Goal: Information Seeking & Learning: Learn about a topic

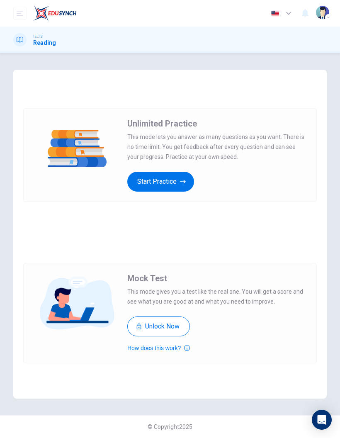
click at [173, 183] on button "Start Practice" at bounding box center [160, 182] width 67 height 20
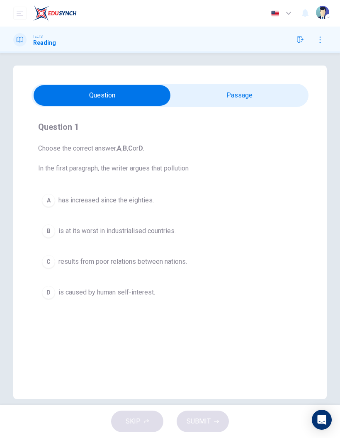
scroll to position [5, 0]
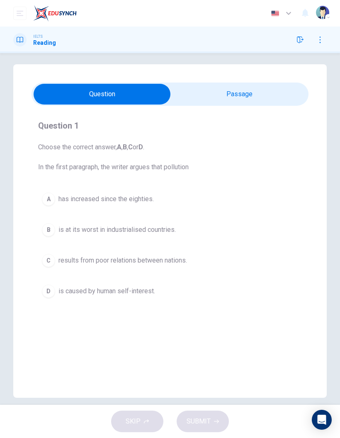
click at [264, 99] on input "checkbox" at bounding box center [101, 94] width 415 height 21
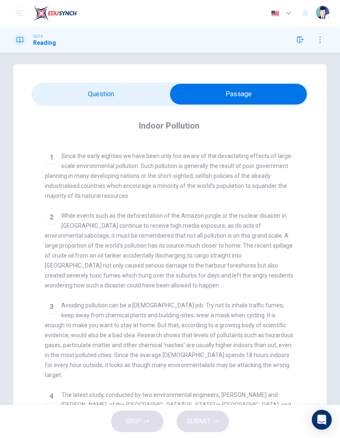
scroll to position [160, 0]
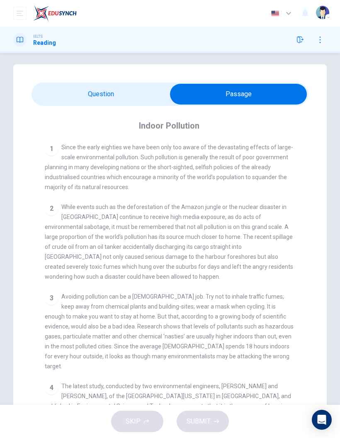
click at [131, 92] on input "checkbox" at bounding box center [238, 94] width 415 height 21
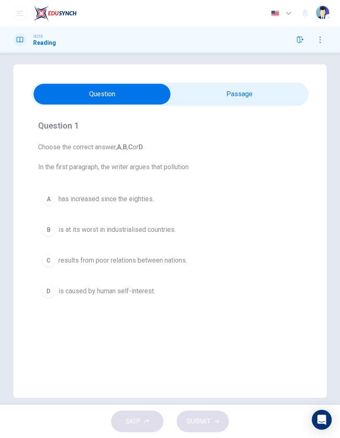
click at [267, 93] on input "checkbox" at bounding box center [101, 94] width 415 height 21
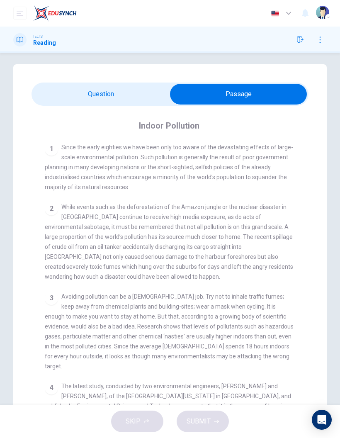
click at [142, 104] on input "checkbox" at bounding box center [238, 94] width 415 height 21
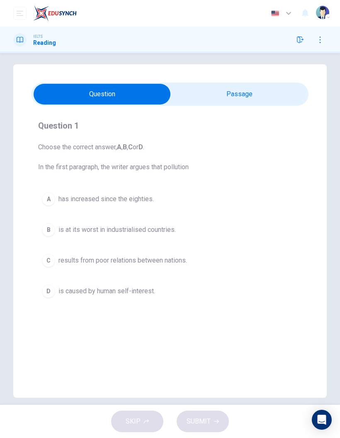
click at [269, 93] on input "checkbox" at bounding box center [101, 94] width 415 height 21
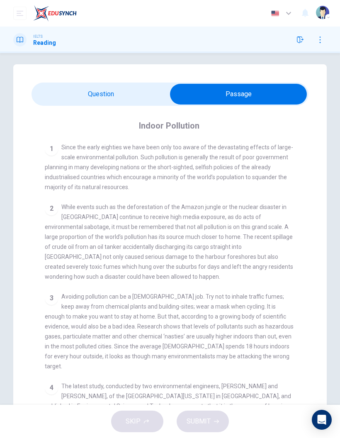
click at [127, 95] on input "checkbox" at bounding box center [238, 94] width 415 height 21
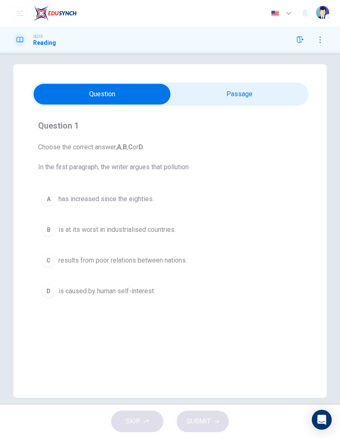
click at [257, 98] on input "checkbox" at bounding box center [101, 94] width 415 height 21
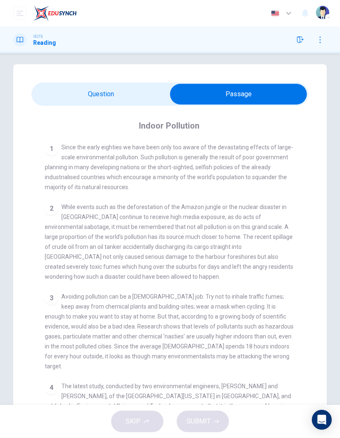
click at [145, 93] on input "checkbox" at bounding box center [238, 94] width 415 height 21
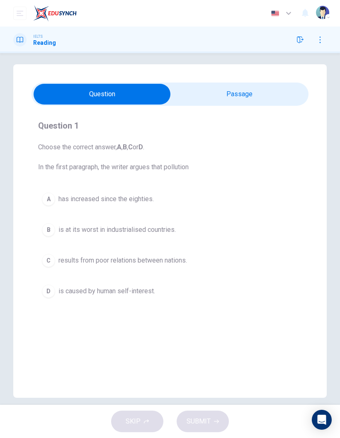
click at [228, 99] on input "checkbox" at bounding box center [101, 94] width 415 height 21
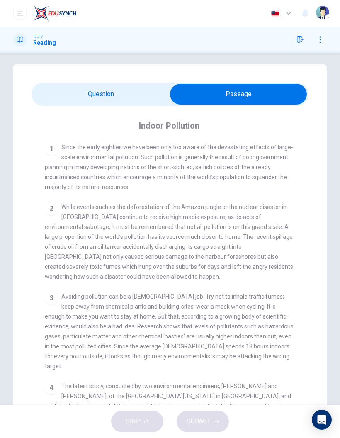
click at [133, 100] on input "checkbox" at bounding box center [238, 94] width 415 height 21
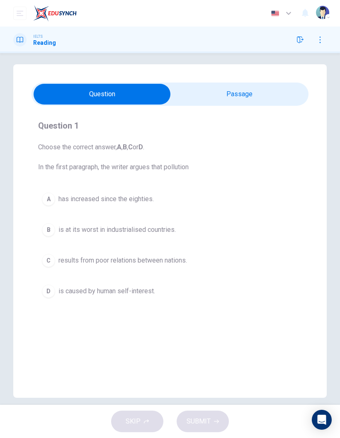
click at [47, 193] on div "A" at bounding box center [48, 198] width 13 height 13
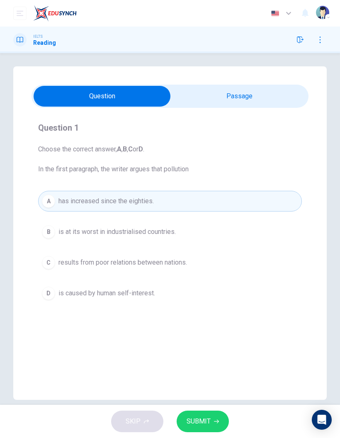
scroll to position [12, 0]
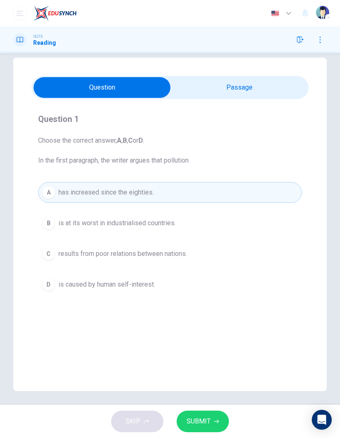
click at [227, 97] on input "checkbox" at bounding box center [101, 87] width 415 height 21
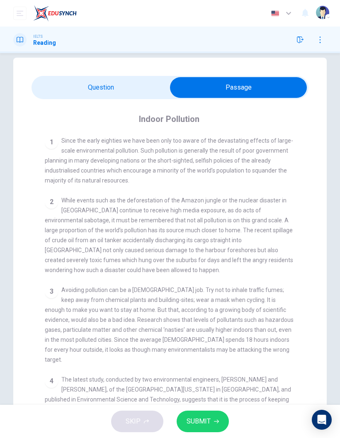
click at [133, 96] on input "checkbox" at bounding box center [238, 87] width 415 height 21
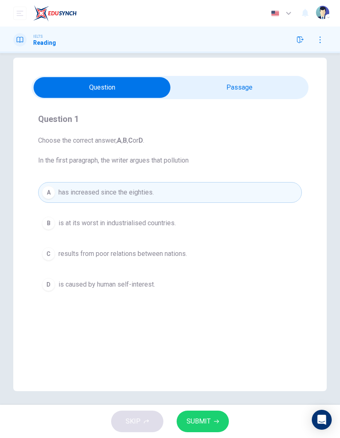
click at [216, 419] on icon "button" at bounding box center [216, 421] width 5 height 5
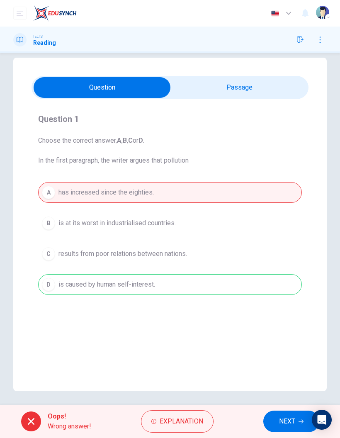
click at [249, 92] on input "checkbox" at bounding box center [101, 87] width 415 height 21
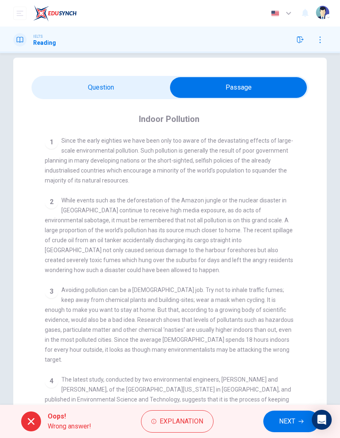
click at [139, 90] on input "checkbox" at bounding box center [238, 87] width 415 height 21
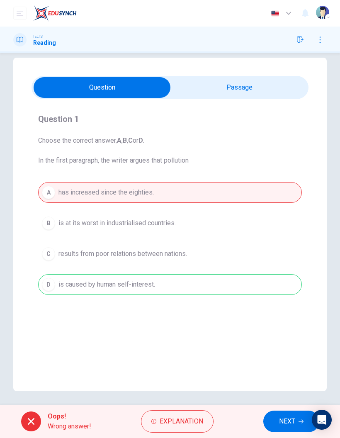
click at [182, 426] on span "Explanation" at bounding box center [182, 421] width 44 height 12
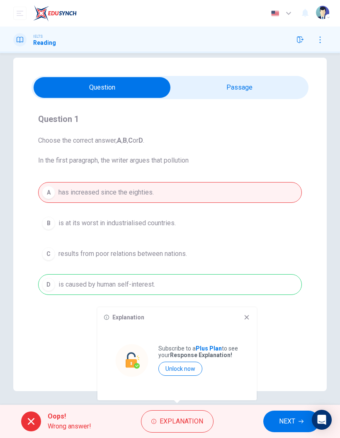
click at [251, 316] on div "Explanation Subscribe to a Plus Plan to see your Response Explanation! Unlock n…" at bounding box center [176, 353] width 159 height 93
click at [247, 315] on icon at bounding box center [246, 317] width 7 height 7
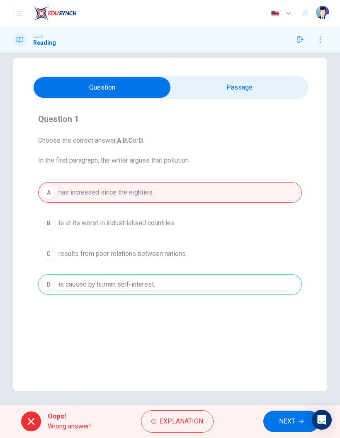
click at [282, 423] on span "NEXT" at bounding box center [287, 421] width 16 height 12
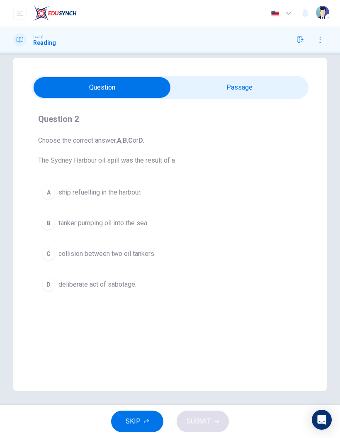
click at [245, 91] on input "checkbox" at bounding box center [101, 87] width 415 height 21
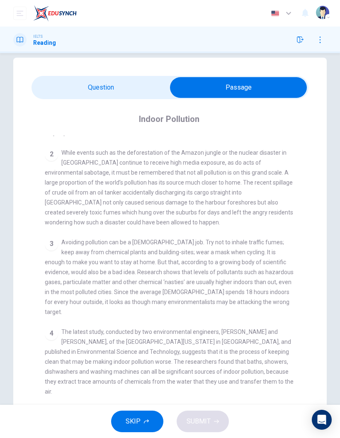
scroll to position [208, 0]
click at [57, 149] on div "2 While events such as the deforestation of the Amazon jungle or the nuclear di…" at bounding box center [170, 187] width 251 height 80
click at [70, 94] on input "checkbox" at bounding box center [238, 87] width 415 height 21
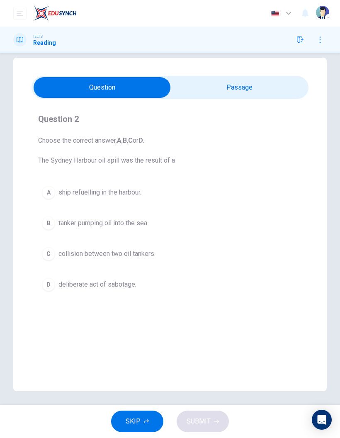
click at [241, 95] on input "checkbox" at bounding box center [101, 87] width 415 height 21
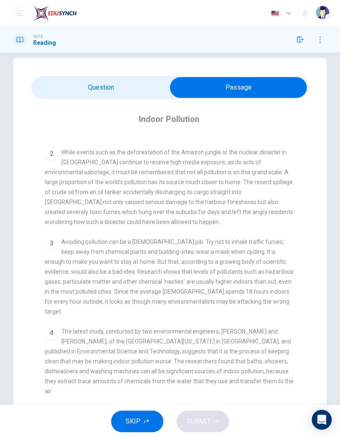
click at [141, 102] on div "Indoor Pollution CLICK TO ZOOM Click to Zoom 1 Since the early eighties we have…" at bounding box center [169, 272] width 277 height 346
click at [138, 105] on div "Indoor Pollution CLICK TO ZOOM Click to Zoom 1 Since the early eighties we have…" at bounding box center [169, 272] width 277 height 346
click at [141, 96] on input "checkbox" at bounding box center [238, 87] width 415 height 21
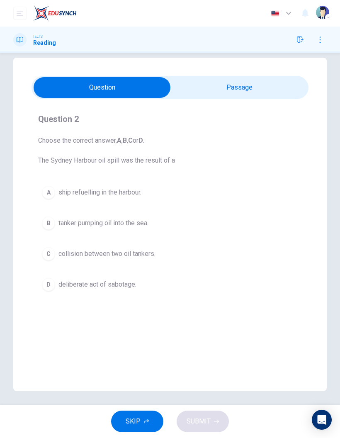
click at [127, 226] on span "tanker pumping oil into the sea." at bounding box center [103, 223] width 90 height 10
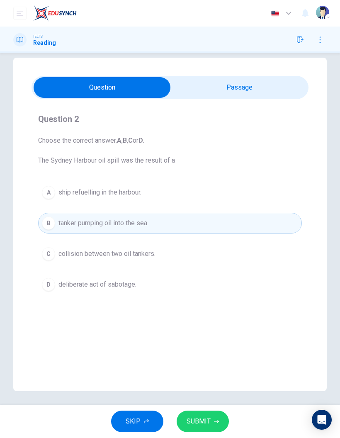
click at [246, 89] on input "checkbox" at bounding box center [101, 87] width 415 height 21
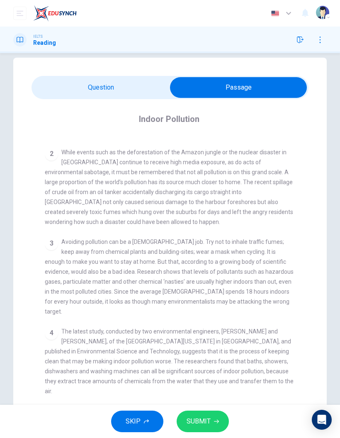
click at [135, 90] on input "checkbox" at bounding box center [238, 87] width 415 height 21
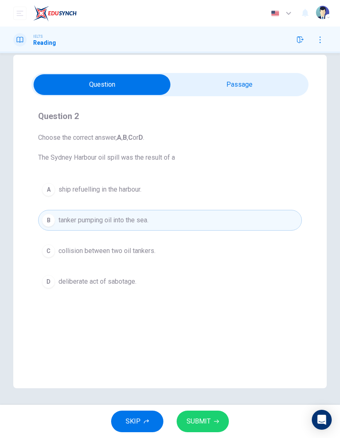
scroll to position [15, 0]
click at [208, 417] on span "SUBMIT" at bounding box center [199, 421] width 24 height 12
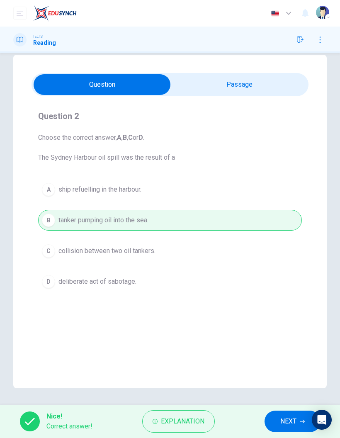
click at [198, 414] on button "Explanation" at bounding box center [178, 421] width 73 height 22
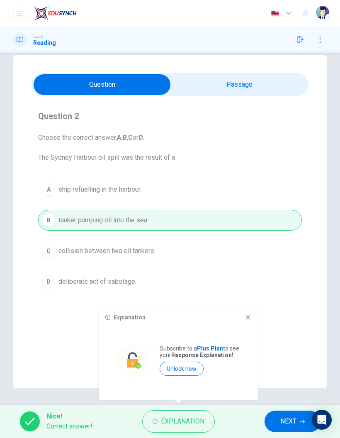
scroll to position [15, 0]
click at [246, 319] on icon at bounding box center [248, 317] width 5 height 5
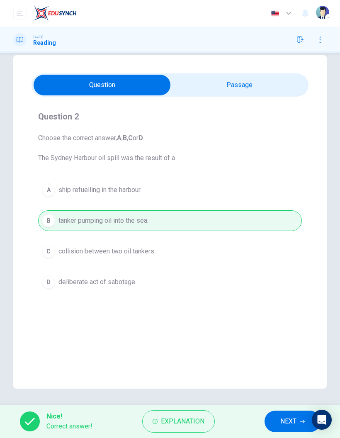
click at [283, 421] on span "NEXT" at bounding box center [288, 421] width 16 height 12
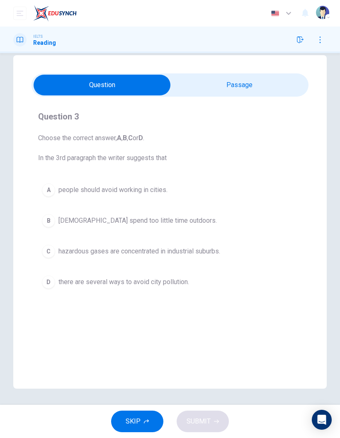
click at [241, 87] on input "checkbox" at bounding box center [101, 85] width 415 height 21
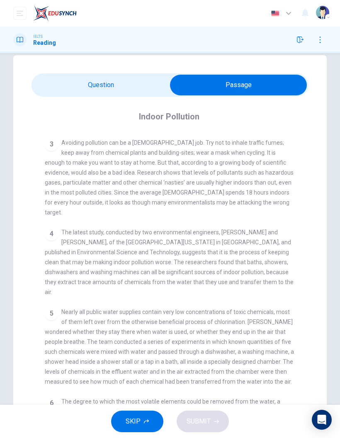
scroll to position [304, 0]
click at [148, 95] on input "checkbox" at bounding box center [238, 85] width 415 height 21
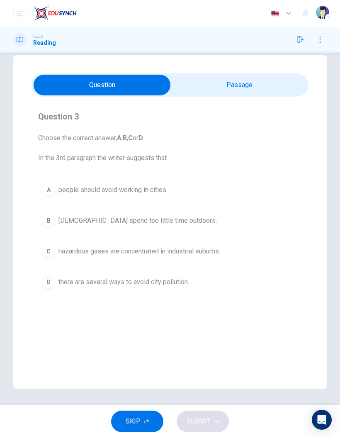
click at [247, 83] on input "checkbox" at bounding box center [101, 85] width 415 height 21
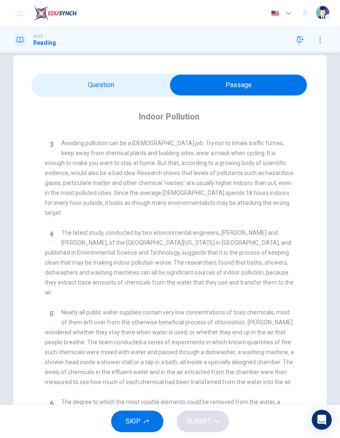
click at [144, 80] on input "checkbox" at bounding box center [238, 85] width 415 height 21
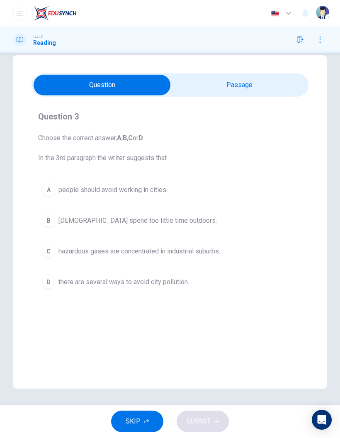
click at [169, 217] on span "[DEMOGRAPHIC_DATA] spend too little time outdoors." at bounding box center [137, 221] width 158 height 10
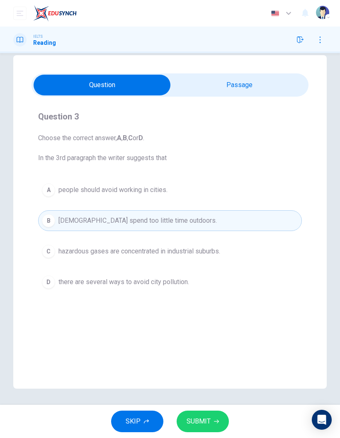
click at [208, 417] on span "SUBMIT" at bounding box center [199, 421] width 24 height 12
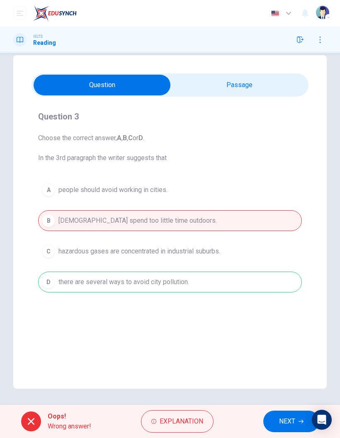
click at [269, 93] on input "checkbox" at bounding box center [101, 85] width 415 height 21
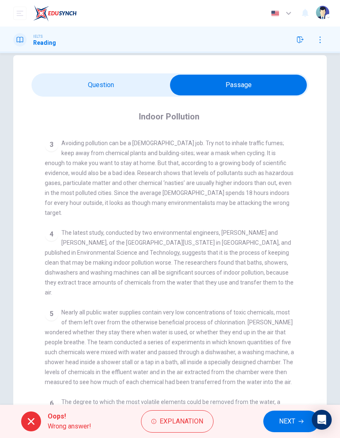
click at [153, 89] on input "checkbox" at bounding box center [238, 85] width 415 height 21
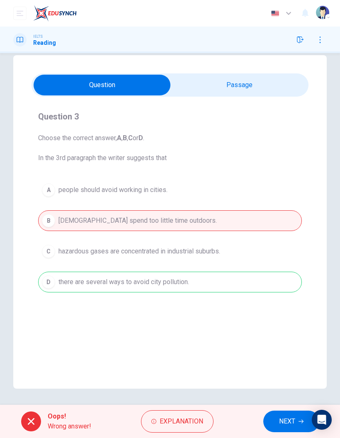
click at [247, 90] on input "checkbox" at bounding box center [101, 85] width 415 height 21
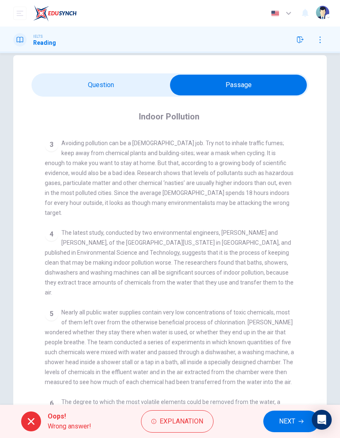
click at [277, 429] on button "NEXT" at bounding box center [291, 421] width 56 height 22
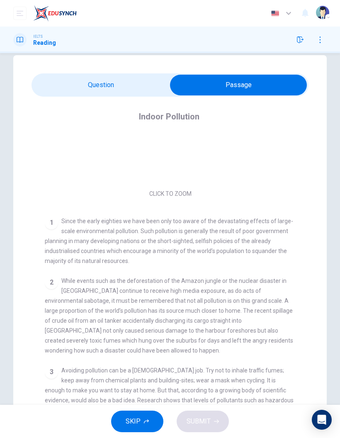
scroll to position [44, 0]
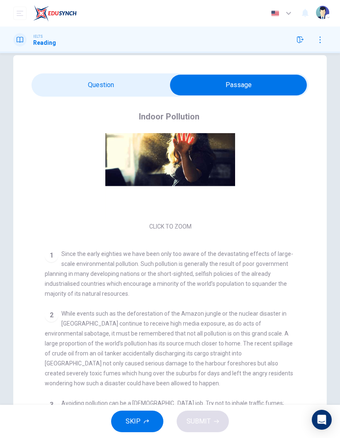
click at [136, 78] on input "checkbox" at bounding box center [238, 85] width 415 height 21
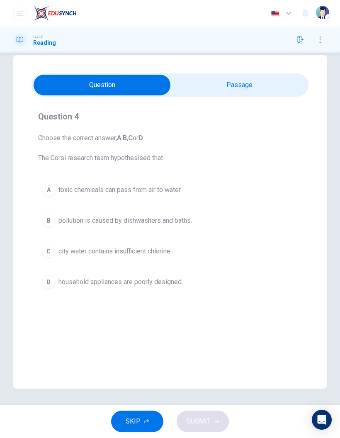
click at [236, 94] on input "checkbox" at bounding box center [101, 85] width 415 height 21
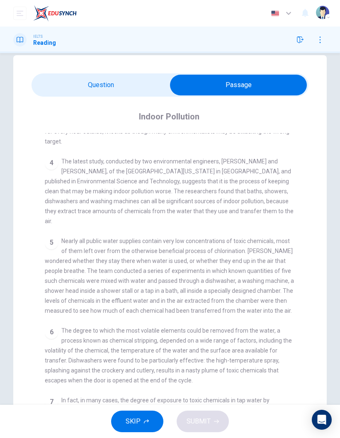
scroll to position [378, 0]
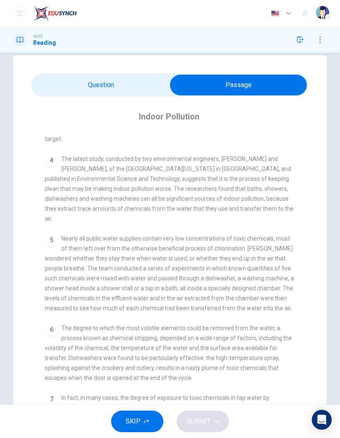
click at [137, 89] on input "checkbox" at bounding box center [238, 85] width 415 height 21
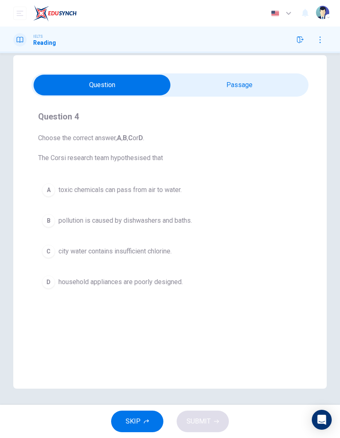
click at [235, 85] on input "checkbox" at bounding box center [101, 85] width 415 height 21
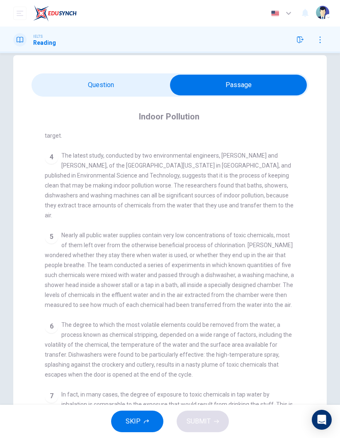
scroll to position [383, 0]
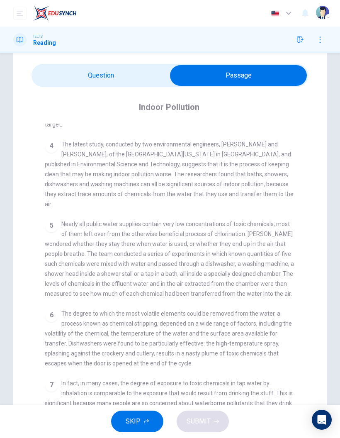
click at [137, 85] on input "checkbox" at bounding box center [238, 75] width 415 height 21
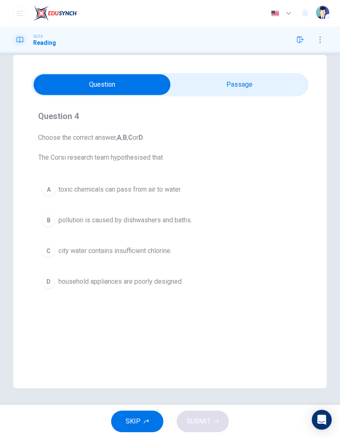
scroll to position [15, 0]
click at [190, 223] on span "pollution is caused by dishwashers and baths." at bounding box center [124, 220] width 133 height 10
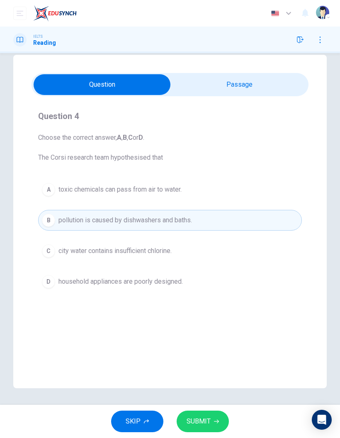
click at [201, 412] on button "SUBMIT" at bounding box center [203, 421] width 52 height 22
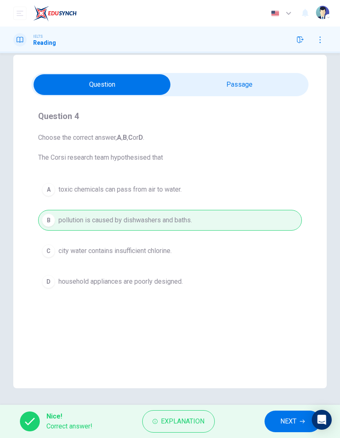
click at [298, 426] on button "NEXT" at bounding box center [292, 421] width 56 height 22
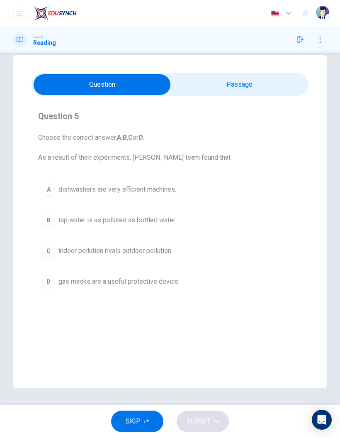
click at [242, 84] on input "checkbox" at bounding box center [101, 84] width 415 height 21
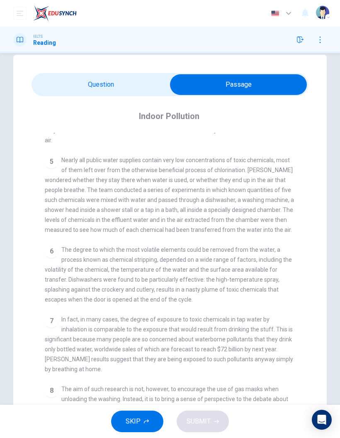
scroll to position [456, 0]
click at [151, 87] on input "checkbox" at bounding box center [238, 84] width 415 height 21
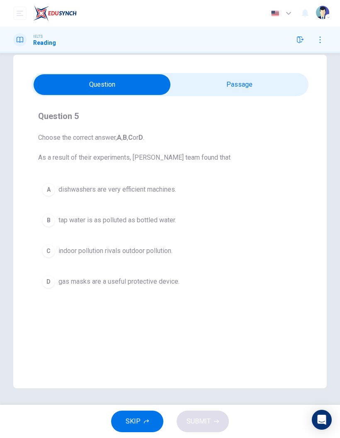
click at [266, 92] on input "checkbox" at bounding box center [101, 84] width 415 height 21
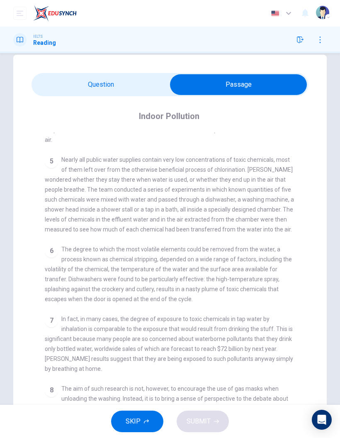
click at [136, 89] on input "checkbox" at bounding box center [238, 84] width 415 height 21
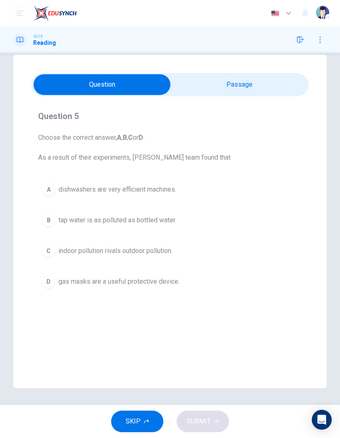
click at [233, 91] on input "checkbox" at bounding box center [101, 84] width 415 height 21
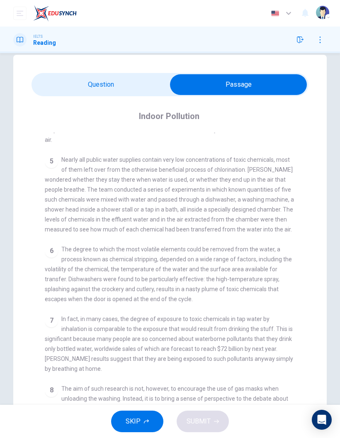
click at [137, 88] on input "checkbox" at bounding box center [238, 84] width 415 height 21
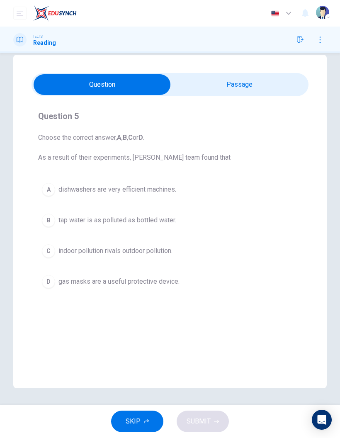
click at [242, 88] on input "checkbox" at bounding box center [101, 84] width 415 height 21
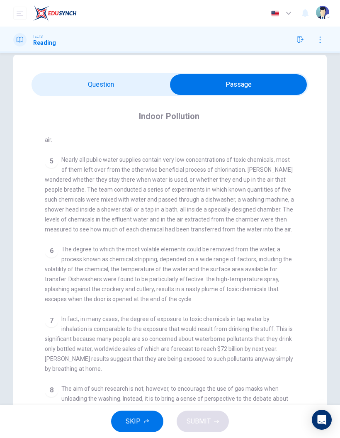
click at [121, 87] on input "checkbox" at bounding box center [238, 84] width 415 height 21
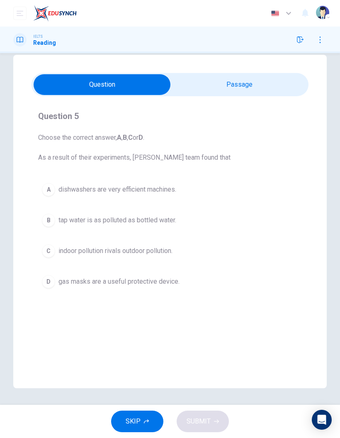
click at [136, 254] on span "indoor pollution rivals outdoor pollution." at bounding box center [115, 251] width 114 height 10
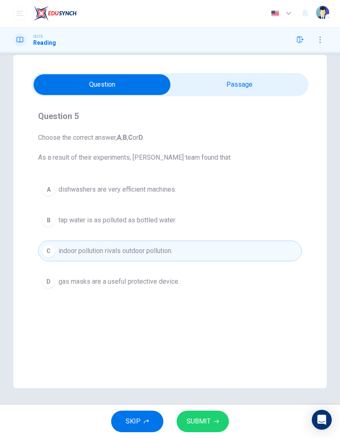
click at [229, 90] on input "checkbox" at bounding box center [101, 84] width 415 height 21
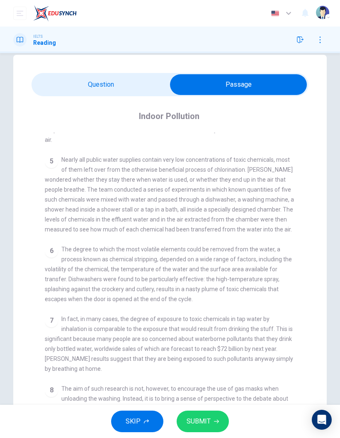
click at [141, 86] on input "checkbox" at bounding box center [238, 84] width 415 height 21
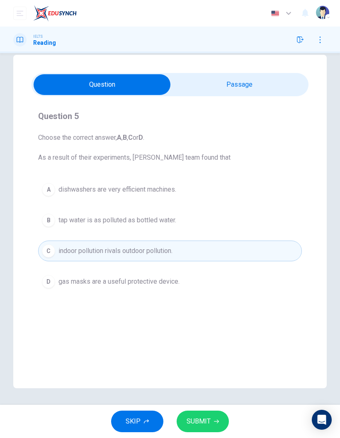
click at [235, 90] on input "checkbox" at bounding box center [101, 84] width 415 height 21
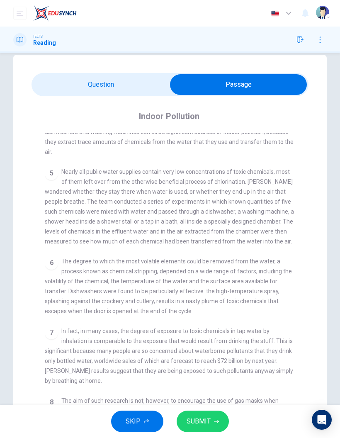
scroll to position [445, 0]
click at [130, 80] on input "checkbox" at bounding box center [238, 84] width 415 height 21
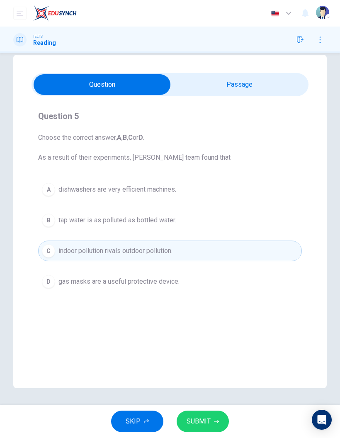
click at [210, 414] on button "SUBMIT" at bounding box center [203, 421] width 52 height 22
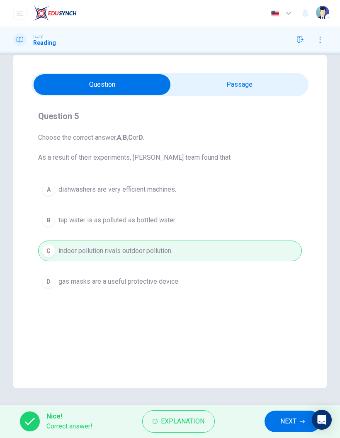
click at [283, 420] on span "NEXT" at bounding box center [288, 421] width 16 height 12
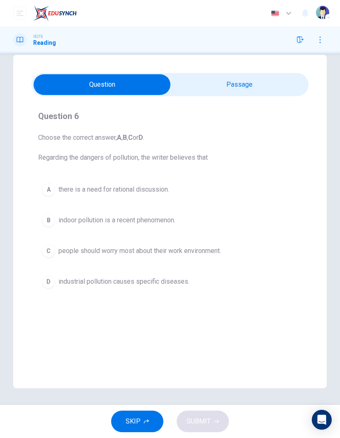
click at [240, 88] on input "checkbox" at bounding box center [101, 84] width 415 height 21
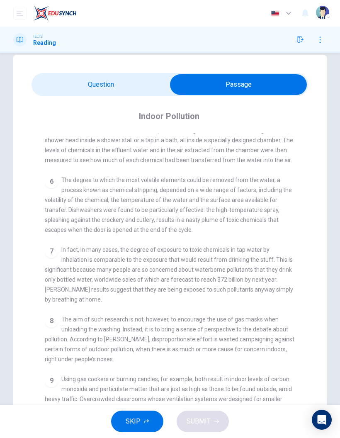
scroll to position [538, 0]
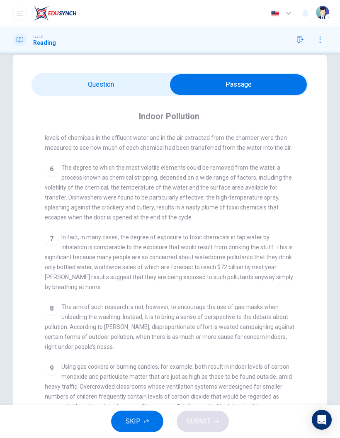
click at [135, 90] on input "checkbox" at bounding box center [238, 84] width 415 height 21
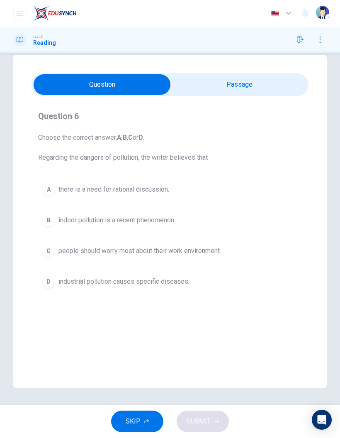
click at [244, 85] on input "checkbox" at bounding box center [101, 84] width 415 height 21
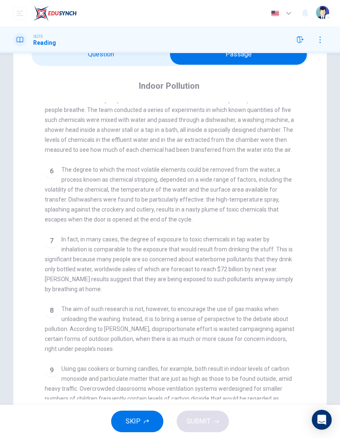
scroll to position [496, 0]
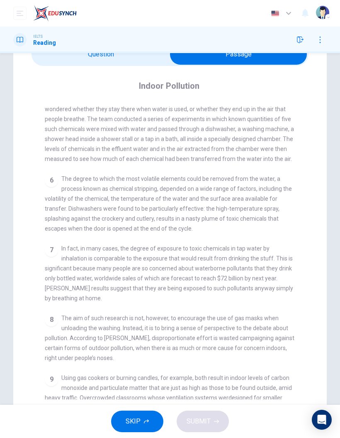
click at [140, 58] on input "checkbox" at bounding box center [238, 54] width 415 height 21
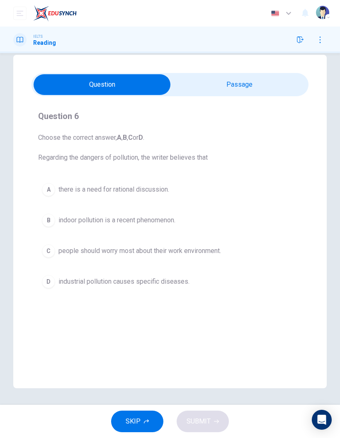
scroll to position [15, 0]
click at [140, 58] on div "Question 6 Choose the correct answer, A , B , C or D . Regarding the dangers of…" at bounding box center [169, 221] width 313 height 333
click at [242, 94] on input "checkbox" at bounding box center [101, 84] width 415 height 21
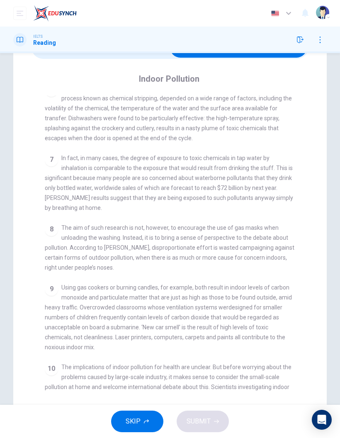
scroll to position [579, 0]
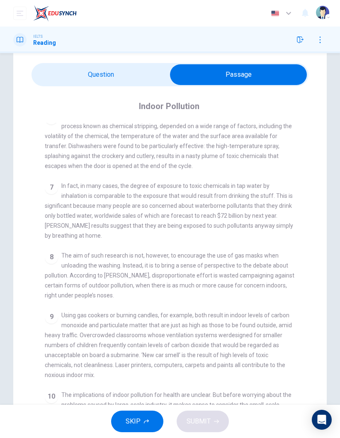
click at [131, 79] on input "checkbox" at bounding box center [238, 74] width 415 height 21
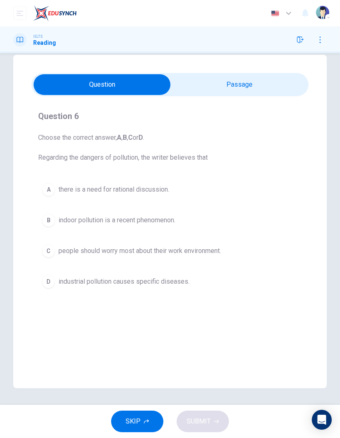
scroll to position [15, 0]
click at [163, 286] on span "industrial pollution causes specific diseases." at bounding box center [123, 281] width 131 height 10
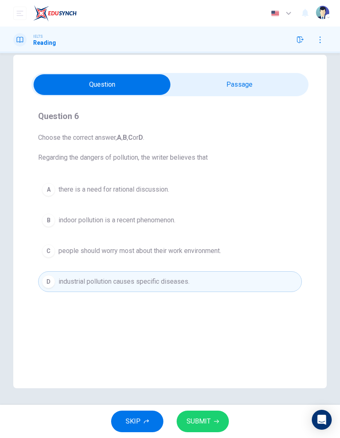
click at [168, 190] on span "there is a need for rational discussion." at bounding box center [113, 189] width 111 height 10
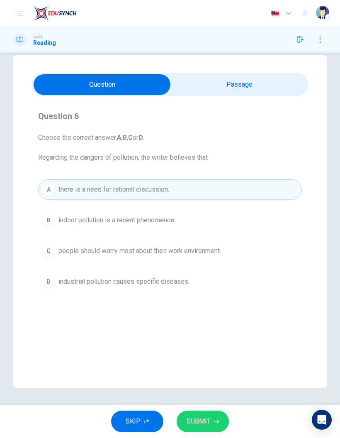
click at [185, 256] on button "C people should worry most about their work environment." at bounding box center [170, 250] width 264 height 21
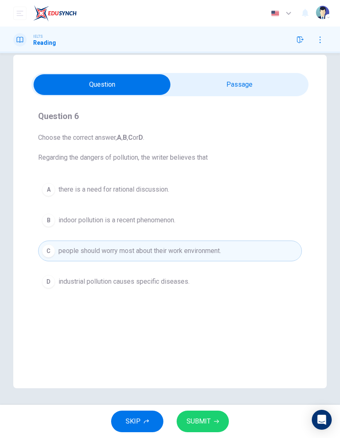
click at [179, 285] on span "industrial pollution causes specific diseases." at bounding box center [123, 281] width 131 height 10
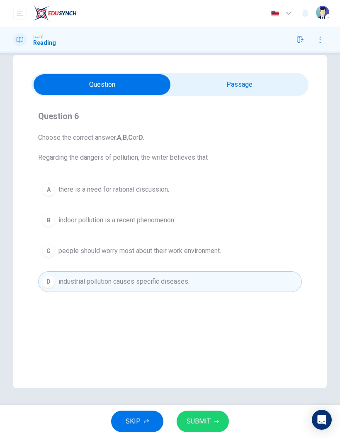
click at [242, 89] on input "checkbox" at bounding box center [101, 84] width 415 height 21
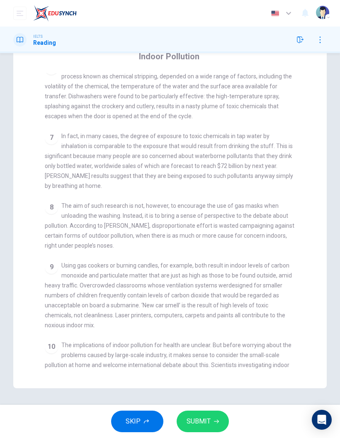
click at [198, 214] on div "CLICK TO ZOOM Click to Zoom 1 Since the early eighties we have been only too aw…" at bounding box center [176, 221] width 262 height 297
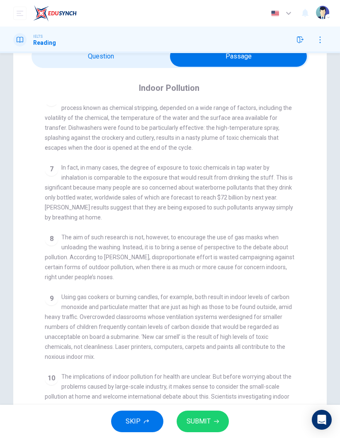
scroll to position [40, 0]
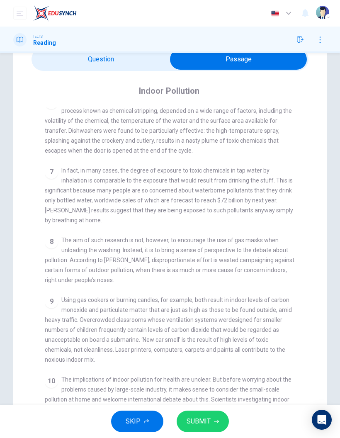
click at [197, 237] on span "The aim of such research is not, however, to encourage the use of gas masks whe…" at bounding box center [170, 260] width 250 height 46
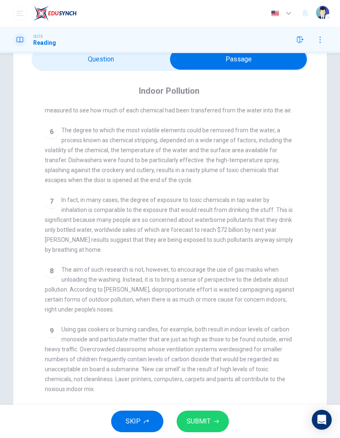
scroll to position [550, 0]
click at [132, 68] on input "checkbox" at bounding box center [238, 59] width 415 height 21
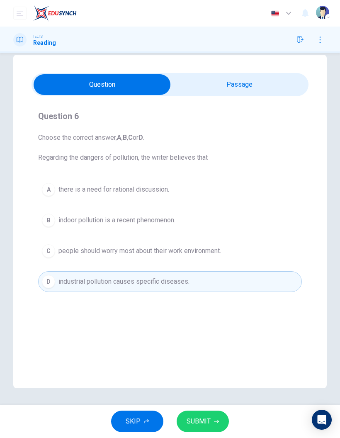
click at [206, 87] on input "checkbox" at bounding box center [101, 84] width 415 height 21
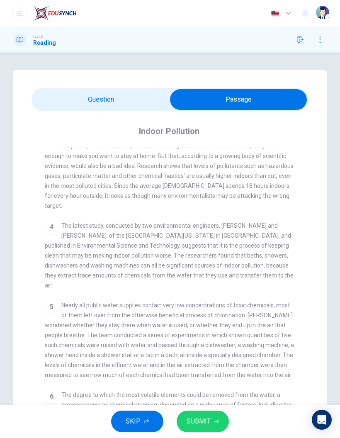
scroll to position [324, 0]
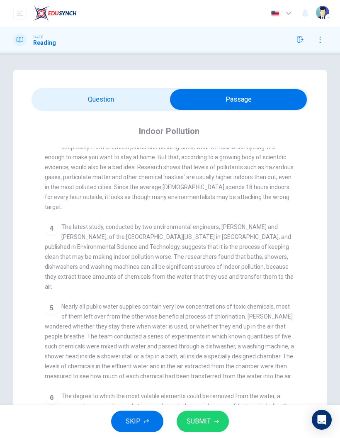
click at [51, 94] on input "checkbox" at bounding box center [238, 99] width 415 height 21
checkbox input "false"
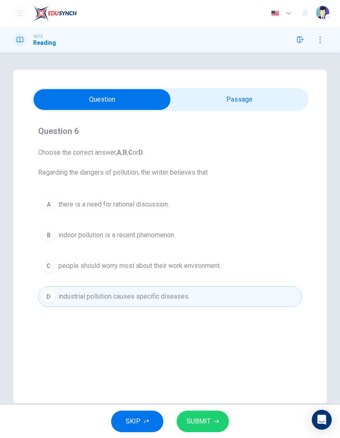
click at [69, 203] on span "there is a need for rational discussion." at bounding box center [113, 204] width 111 height 10
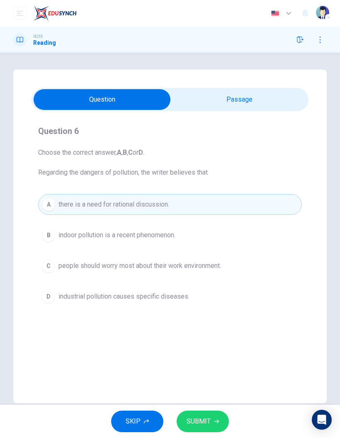
click at [208, 422] on span "SUBMIT" at bounding box center [199, 421] width 24 height 12
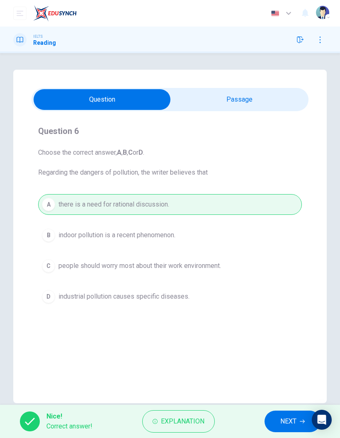
click at [279, 422] on button "NEXT" at bounding box center [292, 421] width 56 height 22
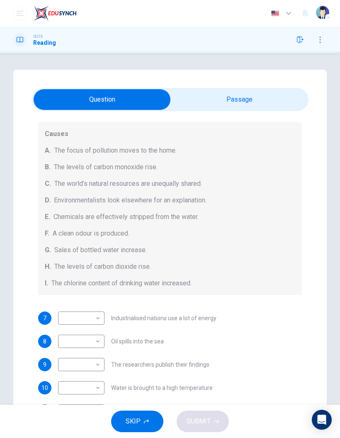
scroll to position [89, 0]
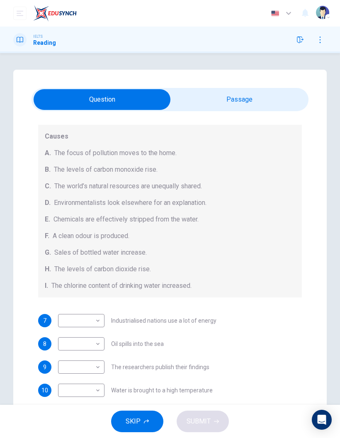
click at [265, 97] on input "checkbox" at bounding box center [101, 99] width 415 height 21
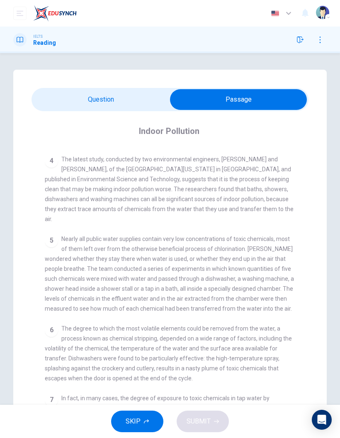
scroll to position [393, 0]
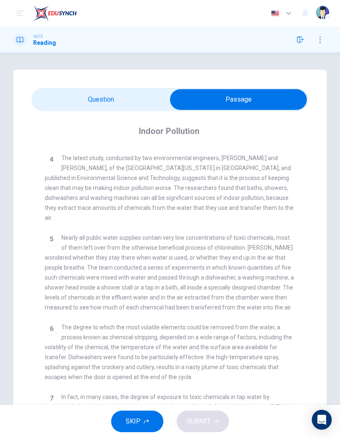
click at [136, 87] on div "Questions 7 - 13 The Reading Passage describes a number of cause and effect rel…" at bounding box center [169, 266] width 313 height 393
click at [138, 104] on input "checkbox" at bounding box center [238, 99] width 415 height 21
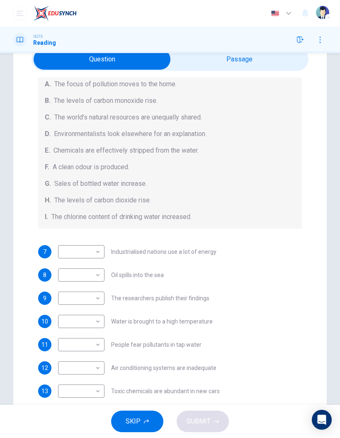
scroll to position [41, 0]
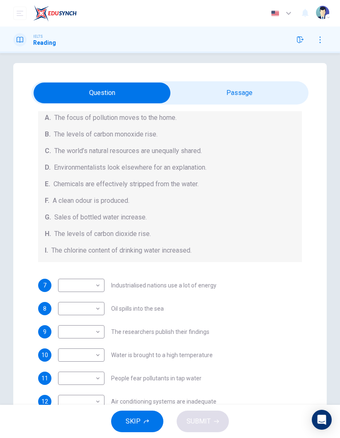
click at [273, 247] on div "Causes A. The focus of pollution moves to the home. B. The levels of carbon mon…" at bounding box center [170, 176] width 264 height 172
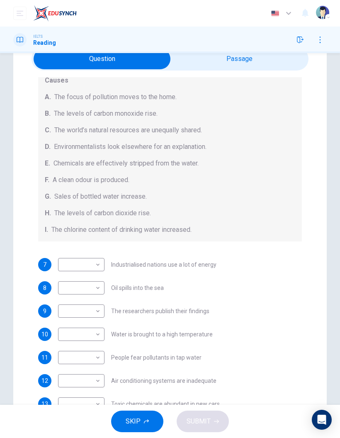
scroll to position [106, 0]
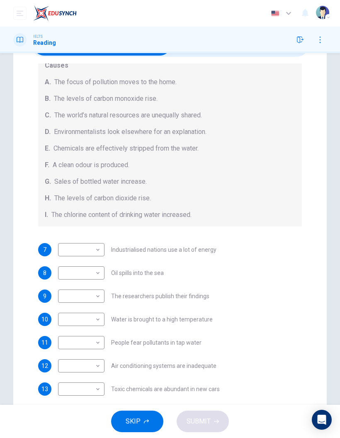
click at [334, 138] on div "Questions 7 - 13 The Reading Passage describes a number of cause and effect rel…" at bounding box center [170, 215] width 340 height 400
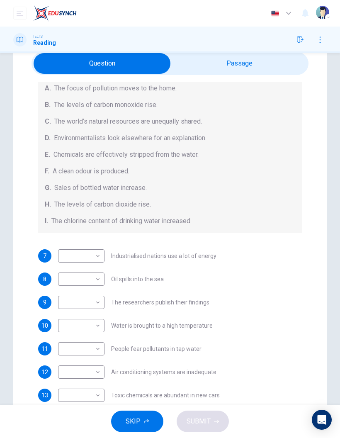
scroll to position [118, 0]
click at [261, 73] on input "checkbox" at bounding box center [101, 63] width 415 height 21
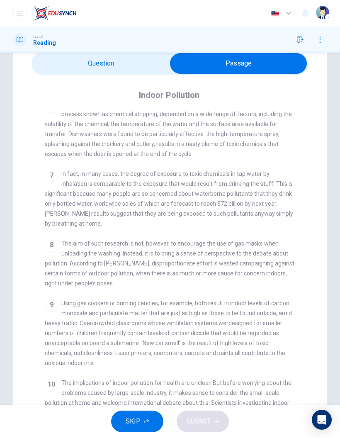
scroll to position [579, 0]
click at [128, 65] on input "checkbox" at bounding box center [238, 63] width 415 height 21
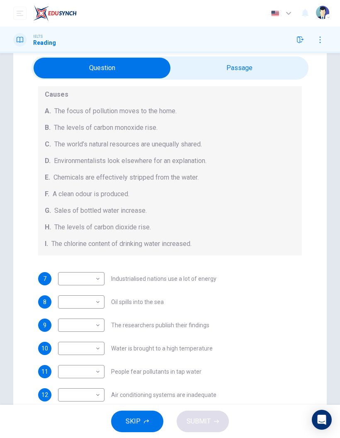
scroll to position [12, 0]
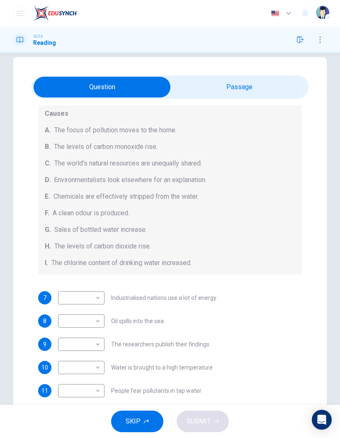
click at [339, 113] on div "Questions 7 - 13 The Reading Passage describes a number of cause and effect rel…" at bounding box center [170, 257] width 340 height 400
click at [269, 95] on input "checkbox" at bounding box center [101, 87] width 415 height 21
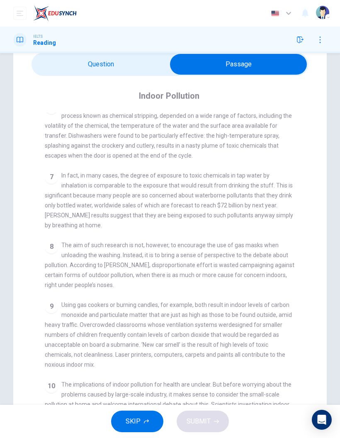
scroll to position [35, 0]
click at [136, 66] on input "checkbox" at bounding box center [238, 64] width 415 height 21
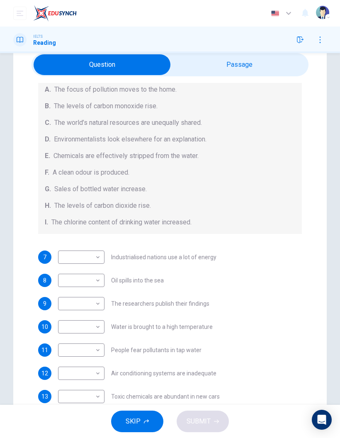
scroll to position [0, 0]
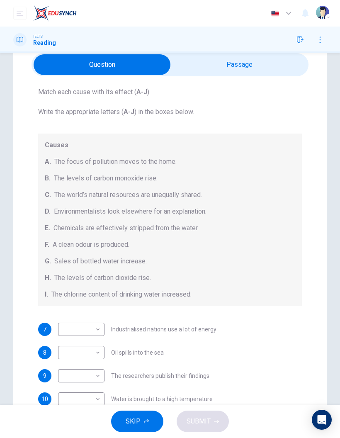
click at [280, 71] on input "checkbox" at bounding box center [101, 64] width 415 height 21
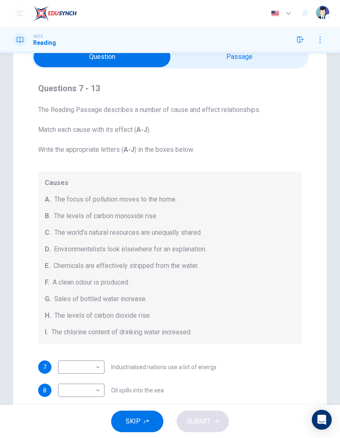
scroll to position [44, 0]
click at [36, 261] on div "Questions 7 - 13 The Reading Passage describes a number of cause and effect rel…" at bounding box center [169, 296] width 277 height 444
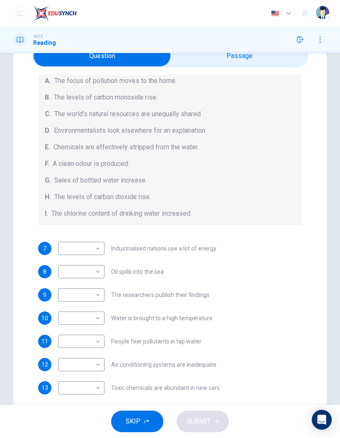
scroll to position [118, 0]
click at [259, 65] on input "checkbox" at bounding box center [101, 56] width 415 height 21
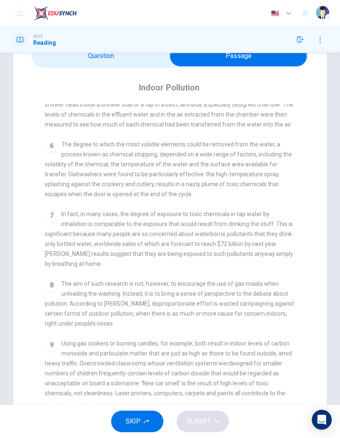
scroll to position [36, 0]
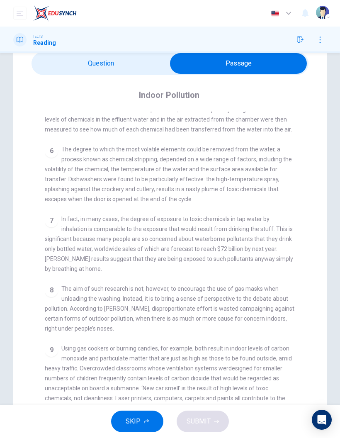
click at [336, 152] on div "Questions 7 - 13 The Reading Passage describes a number of cause and effect rel…" at bounding box center [170, 230] width 340 height 393
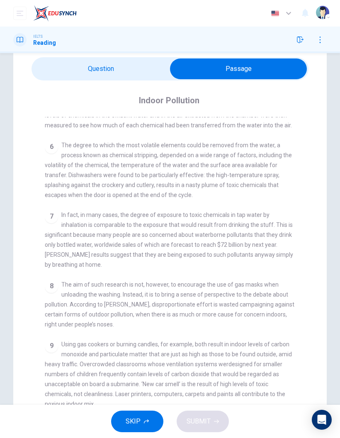
scroll to position [545, 0]
click at [120, 76] on input "checkbox" at bounding box center [238, 68] width 415 height 21
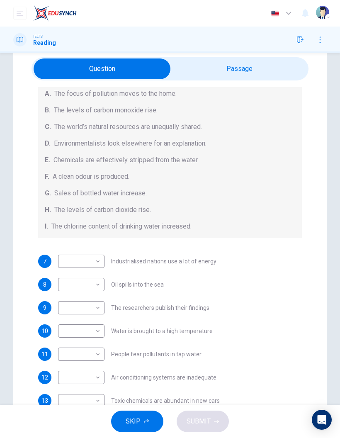
scroll to position [118, 0]
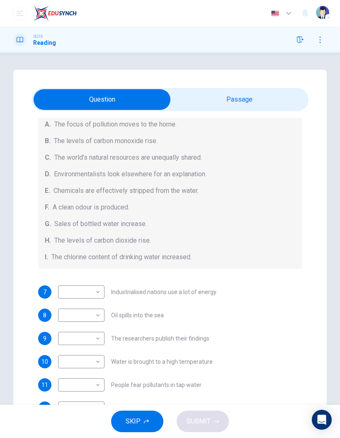
click at [209, 293] on div "​ ​ Industrialised nations use a lot of energy" at bounding box center [137, 291] width 158 height 13
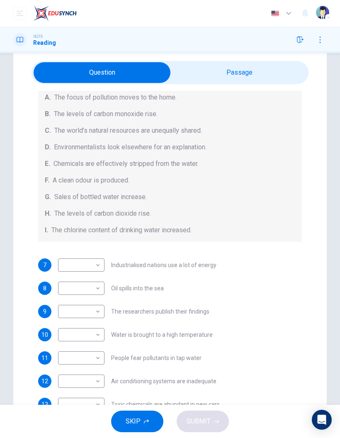
scroll to position [27, 0]
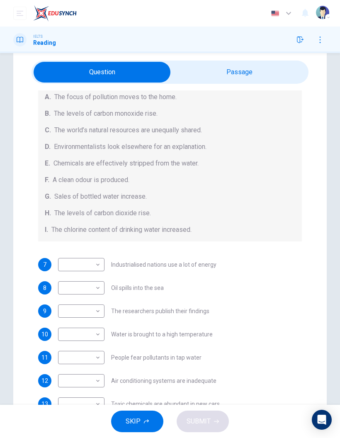
click at [270, 73] on input "checkbox" at bounding box center [101, 72] width 415 height 21
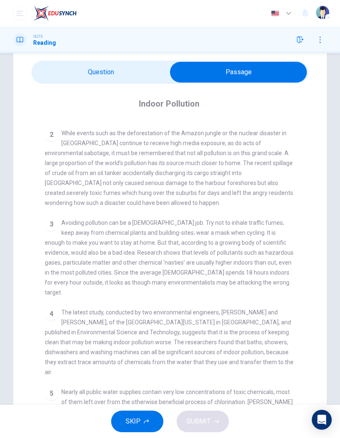
scroll to position [207, 0]
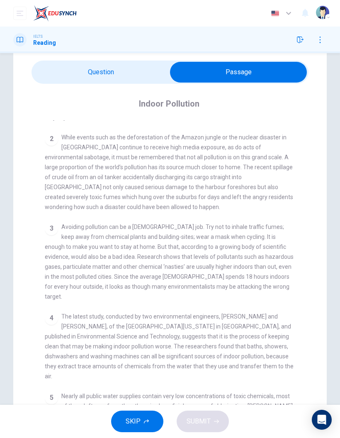
click at [145, 77] on input "checkbox" at bounding box center [238, 72] width 415 height 21
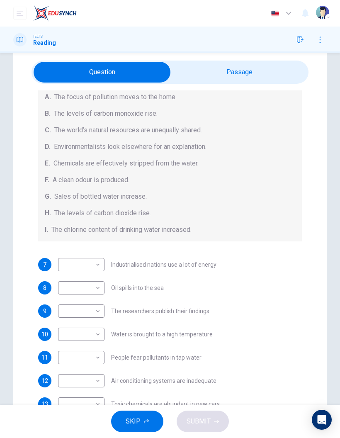
click at [230, 79] on input "checkbox" at bounding box center [101, 72] width 415 height 21
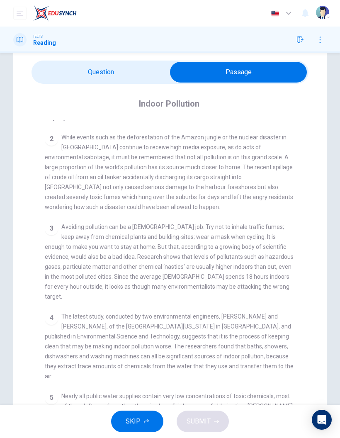
checkbox input "false"
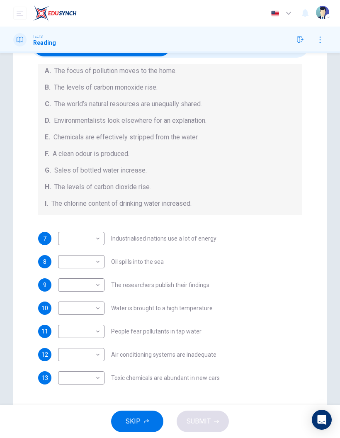
scroll to position [118, 0]
click at [93, 311] on body "Dashboard Practice Analysis Pricing 25% OFF English en ​ [PERSON_NAME] IELTS Re…" at bounding box center [170, 219] width 340 height 438
click at [85, 373] on li "E" at bounding box center [81, 371] width 46 height 13
type input "E"
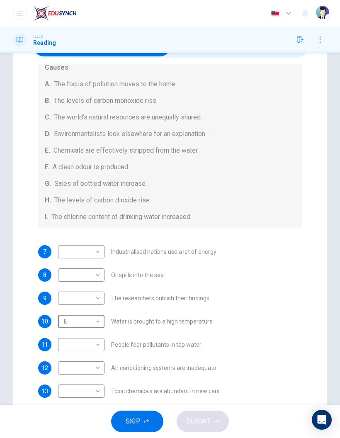
scroll to position [104, 0]
click at [96, 298] on body "Dashboard Practice Analysis Pricing 25% OFF English en ​ [PERSON_NAME] IELTS Re…" at bounding box center [170, 219] width 340 height 438
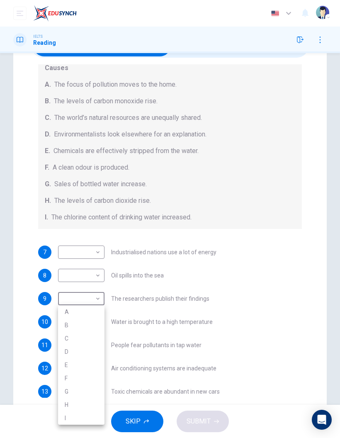
click at [87, 349] on li "D" at bounding box center [81, 351] width 46 height 13
type input "D"
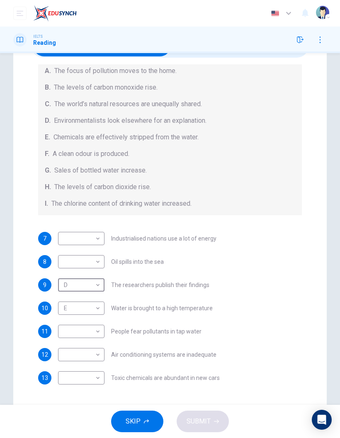
scroll to position [118, 0]
click at [84, 337] on body "Dashboard Practice Analysis Pricing 25% OFF English en ​ [PERSON_NAME] IELTS Re…" at bounding box center [170, 219] width 340 height 438
click at [87, 395] on li "G" at bounding box center [81, 397] width 46 height 13
type input "G"
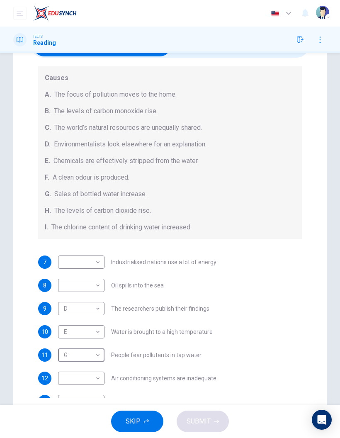
scroll to position [102, 0]
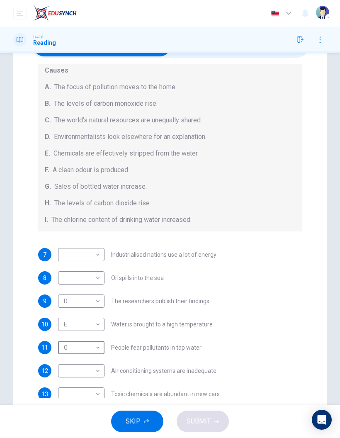
click at [96, 279] on body "Dashboard Practice Analysis Pricing 25% OFF English en ​ [PERSON_NAME] IELTS Re…" at bounding box center [170, 219] width 340 height 438
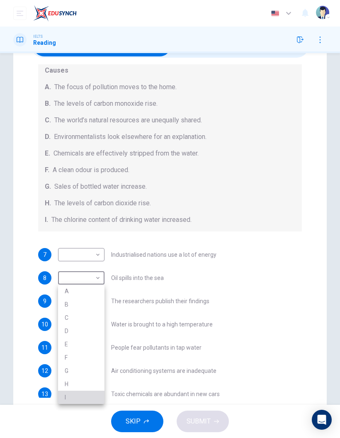
click at [83, 396] on li "I" at bounding box center [81, 396] width 46 height 13
type input "I"
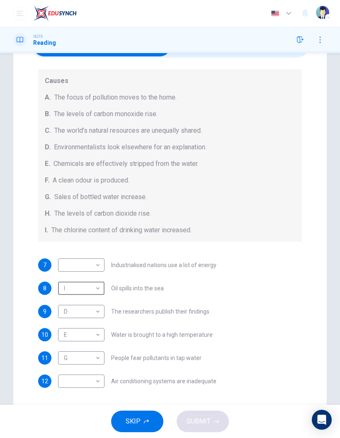
scroll to position [91, 0]
click at [94, 269] on body "Dashboard Practice Analysis Pricing 25% OFF English en ​ [PERSON_NAME] IELTS Re…" at bounding box center [170, 219] width 340 height 438
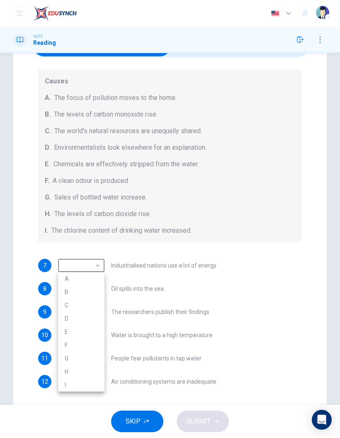
click at [86, 367] on li "H" at bounding box center [81, 371] width 46 height 13
type input "H"
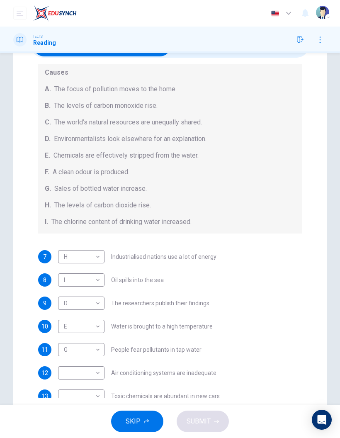
scroll to position [100, 0]
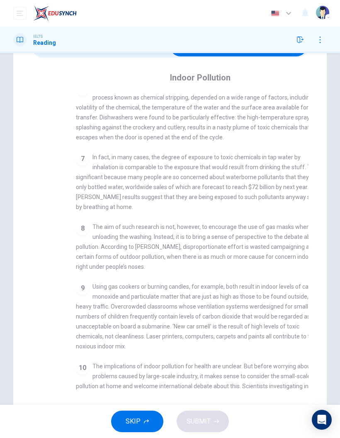
checkbox input "false"
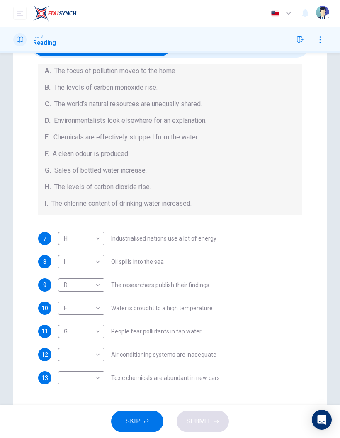
scroll to position [118, 0]
click at [91, 354] on body "Dashboard Practice Analysis Pricing 25% OFF English en ​ [PERSON_NAME] IELTS Re…" at bounding box center [170, 219] width 340 height 438
click at [85, 380] on li "F" at bounding box center [81, 384] width 46 height 13
type input "F"
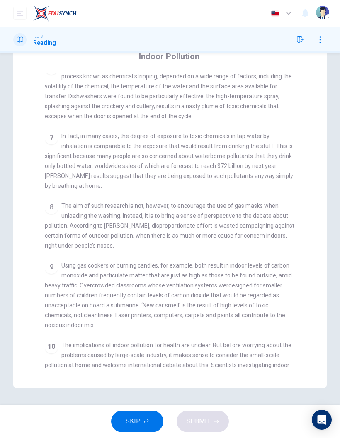
scroll to position [75, 0]
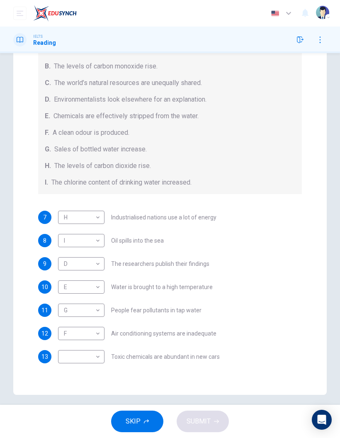
checkbox input "false"
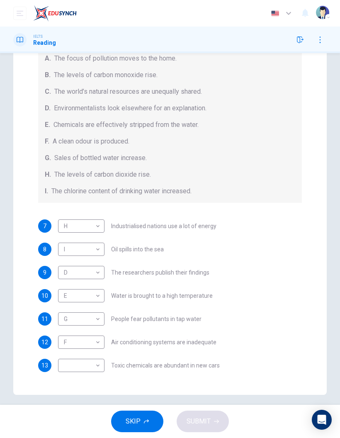
scroll to position [110, 0]
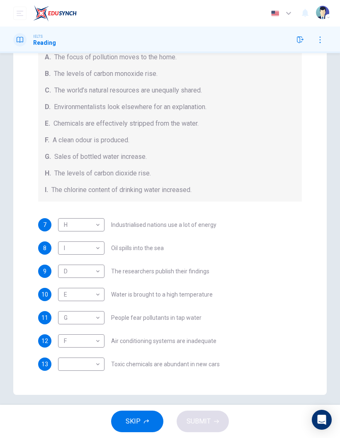
click at [97, 363] on body "Dashboard Practice Analysis Pricing 25% OFF English en ​ [PERSON_NAME] IELTS Re…" at bounding box center [170, 219] width 340 height 438
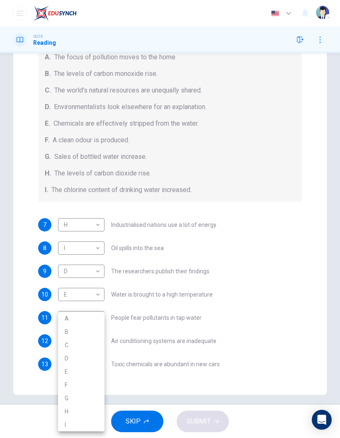
click at [97, 314] on li "A" at bounding box center [81, 318] width 46 height 13
type input "A"
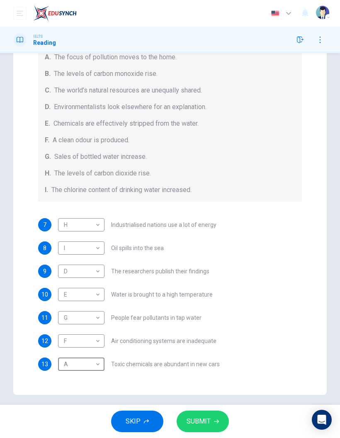
click at [211, 418] on button "SUBMIT" at bounding box center [203, 421] width 52 height 22
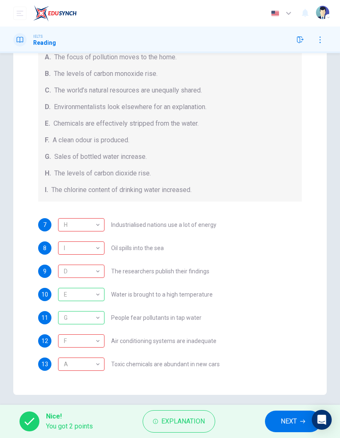
click at [89, 231] on div "H" at bounding box center [80, 225] width 44 height 24
click at [167, 190] on span "The chlorine content of drinking water increased." at bounding box center [121, 190] width 140 height 10
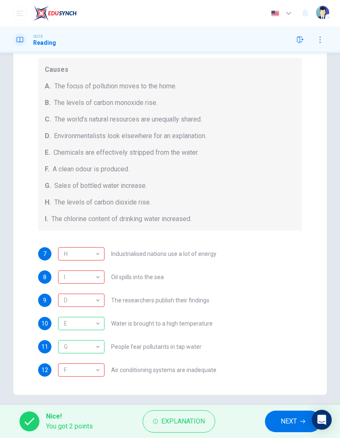
scroll to position [82, 0]
click at [97, 276] on div "I" at bounding box center [80, 277] width 44 height 24
click at [172, 231] on div "Questions 7 - 13 The Reading Passage describes a number of cause and effect rel…" at bounding box center [169, 183] width 277 height 444
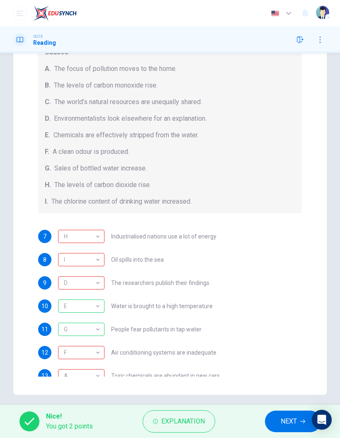
scroll to position [104, 0]
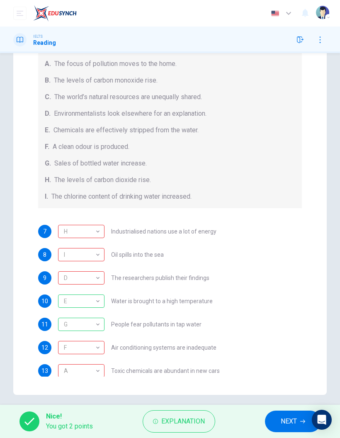
click at [95, 277] on div "D" at bounding box center [80, 278] width 44 height 24
click at [169, 232] on span "Industrialised nations use a lot of energy" at bounding box center [163, 231] width 105 height 6
click at [208, 205] on div "Causes A. The focus of pollution moves to the home. B. The levels of carbon mon…" at bounding box center [170, 122] width 264 height 172
click at [94, 278] on div "D" at bounding box center [80, 278] width 44 height 24
click at [175, 268] on div "7 H H ​ Industrialised nations use a lot of energy 8 I I ​ Oil spills into the …" at bounding box center [170, 301] width 264 height 153
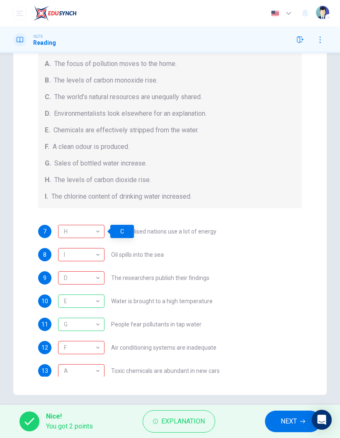
click at [100, 228] on div "H" at bounding box center [80, 232] width 44 height 24
click at [97, 279] on div "D" at bounding box center [80, 278] width 44 height 24
click at [96, 278] on div "D" at bounding box center [80, 278] width 44 height 24
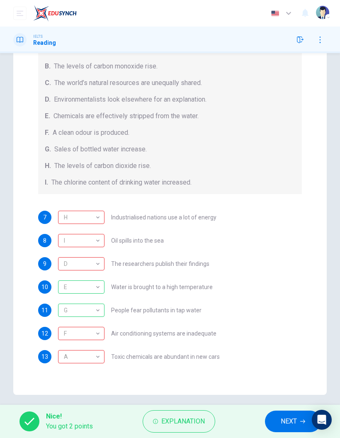
scroll to position [97, 0]
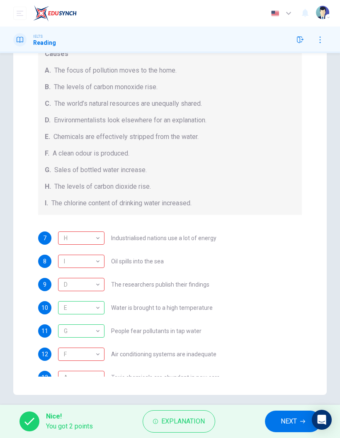
click at [100, 282] on div "D" at bounding box center [80, 285] width 44 height 24
click at [187, 274] on div "7 H H ​ Industrialised nations use a lot of energy 8 I I ​ Oil spills into the …" at bounding box center [170, 307] width 264 height 153
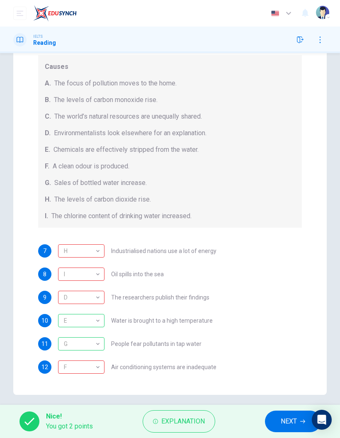
scroll to position [84, 0]
click at [90, 296] on div "D" at bounding box center [80, 298] width 44 height 24
click at [165, 285] on div "7 H H ​ Industrialised nations use a lot of energy 8 I I ​ Oil spills into the …" at bounding box center [170, 321] width 264 height 153
click at [95, 297] on div "D" at bounding box center [80, 298] width 44 height 24
click at [176, 291] on div "D D ​ The researchers publish their findings" at bounding box center [133, 297] width 151 height 13
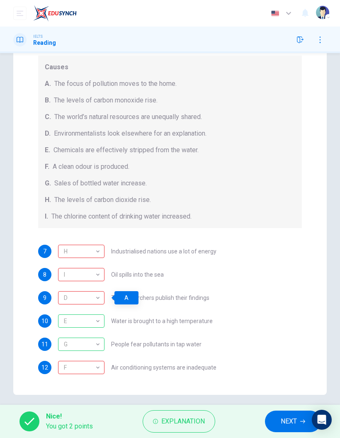
click at [170, 298] on span "The researchers publish their findings" at bounding box center [160, 298] width 98 height 6
click at [94, 295] on div "D" at bounding box center [80, 298] width 44 height 24
click at [97, 297] on div "D" at bounding box center [80, 298] width 44 height 24
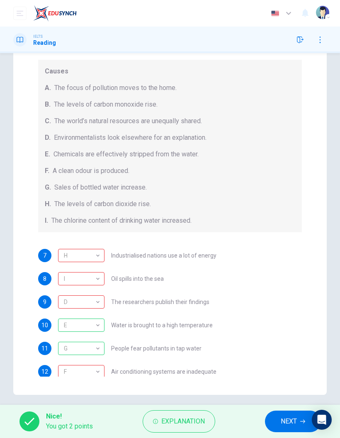
scroll to position [81, 0]
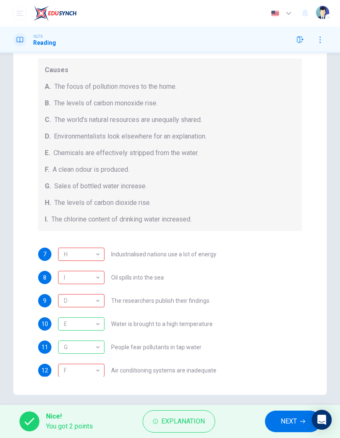
click at [99, 299] on div "D" at bounding box center [80, 301] width 44 height 24
click at [167, 291] on div "7 H H ​ Industrialised nations use a lot of energy 8 I I ​ Oil spills into the …" at bounding box center [170, 323] width 264 height 153
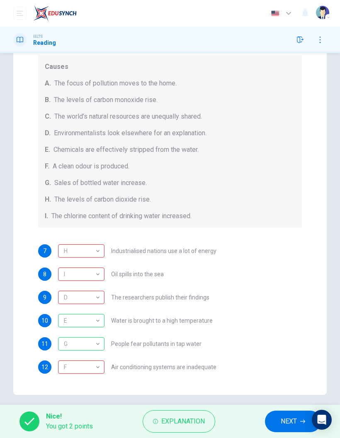
scroll to position [82, 0]
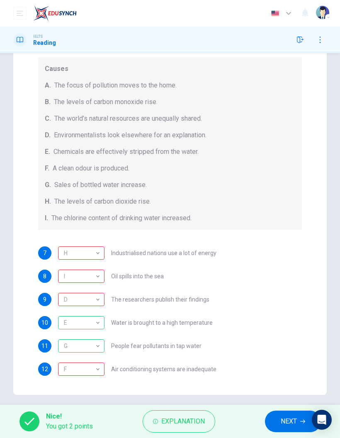
click at [93, 298] on div "D" at bounding box center [80, 300] width 44 height 24
click at [177, 296] on span "The researchers publish their findings" at bounding box center [160, 299] width 98 height 6
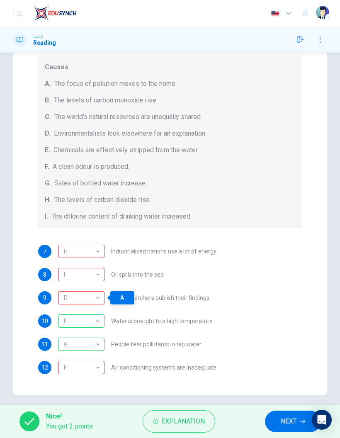
click at [180, 298] on span "The researchers publish their findings" at bounding box center [160, 298] width 98 height 6
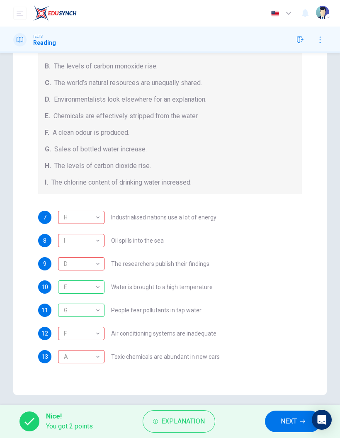
scroll to position [118, 0]
click at [102, 336] on div "F F ​" at bounding box center [81, 333] width 46 height 13
click at [186, 287] on span "Water is brought to a high temperature" at bounding box center [162, 287] width 102 height 6
click at [180, 247] on div "8 I I ​ Oil spills into the sea" at bounding box center [170, 240] width 264 height 13
click at [181, 259] on div "D D ​ The researchers publish their findings" at bounding box center [133, 263] width 151 height 13
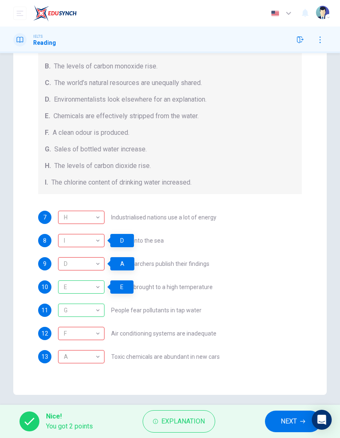
click at [185, 266] on span "The researchers publish their findings" at bounding box center [160, 264] width 98 height 6
click at [177, 241] on div "8 I I ​ Oil spills into the sea" at bounding box center [170, 240] width 264 height 13
click at [171, 287] on span "Water is brought to a high temperature" at bounding box center [162, 287] width 102 height 6
click at [96, 358] on div "A" at bounding box center [80, 357] width 44 height 24
click at [240, 230] on div "7 H H ​ Industrialised nations use a lot of energy 8 I I ​ Oil spills into the …" at bounding box center [170, 287] width 264 height 153
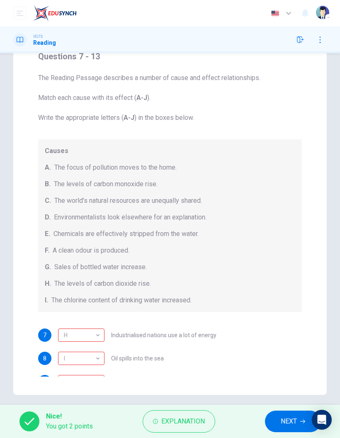
scroll to position [0, 0]
click at [296, 44] on button "button" at bounding box center [299, 39] width 13 height 13
